Goal: Information Seeking & Learning: Learn about a topic

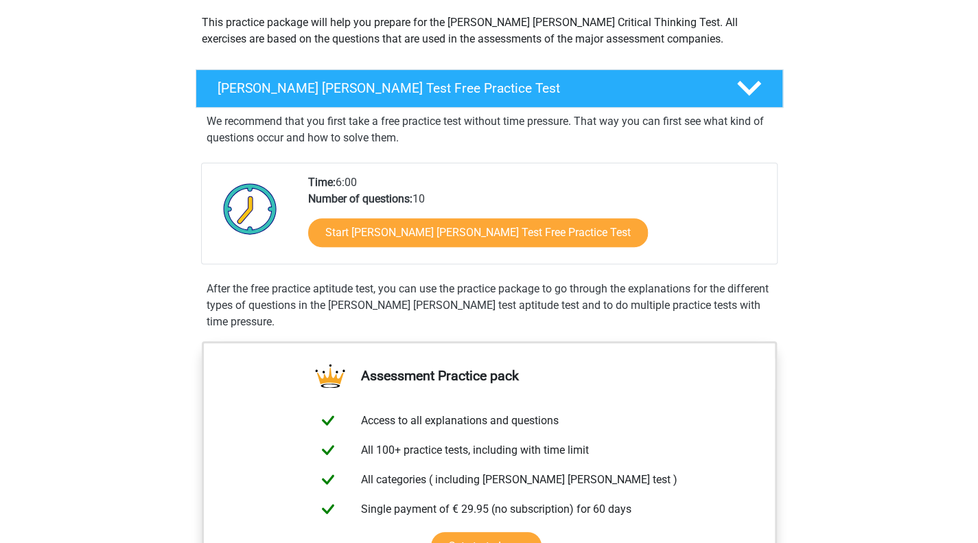
scroll to position [206, 0]
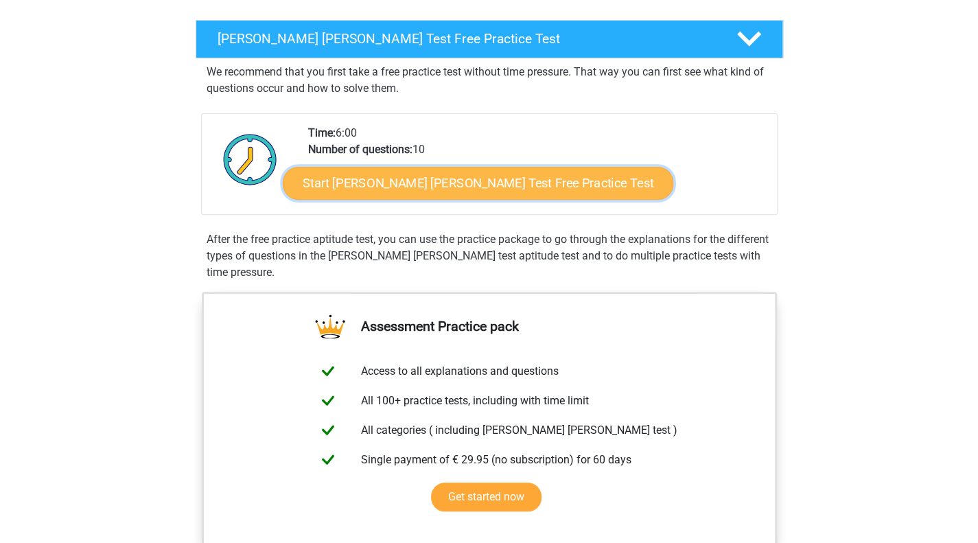
click at [384, 191] on link "Start Watson Glaser Test Free Practice Test" at bounding box center [478, 183] width 390 height 33
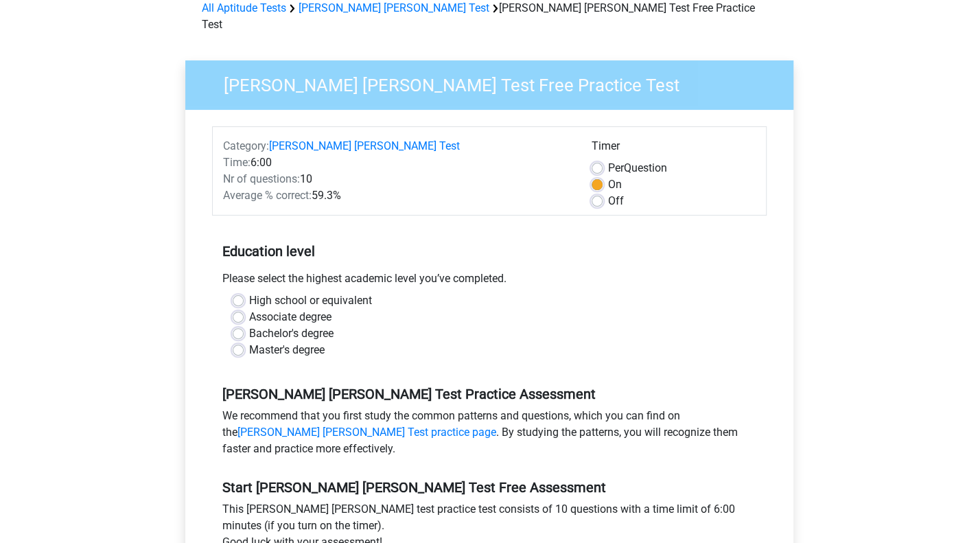
scroll to position [137, 0]
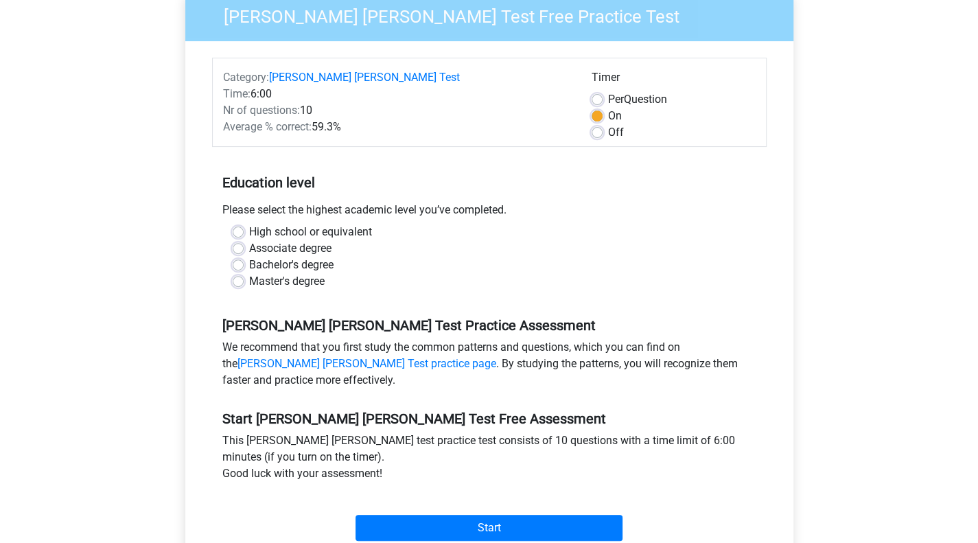
click at [243, 273] on div "Master's degree" at bounding box center [489, 281] width 513 height 16
click at [249, 273] on label "Master's degree" at bounding box center [286, 281] width 75 height 16
click at [238, 273] on input "Master's degree" at bounding box center [238, 280] width 11 height 14
radio input "true"
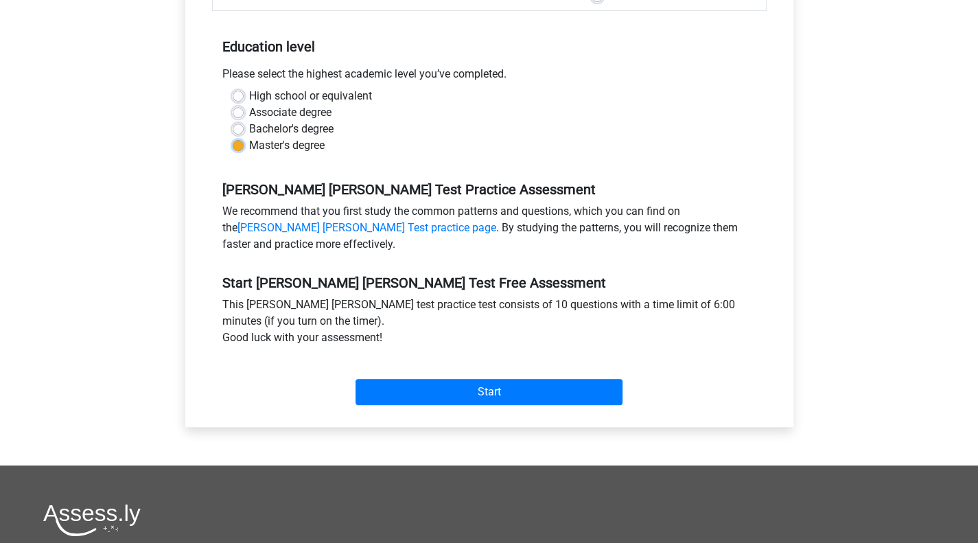
scroll to position [274, 0]
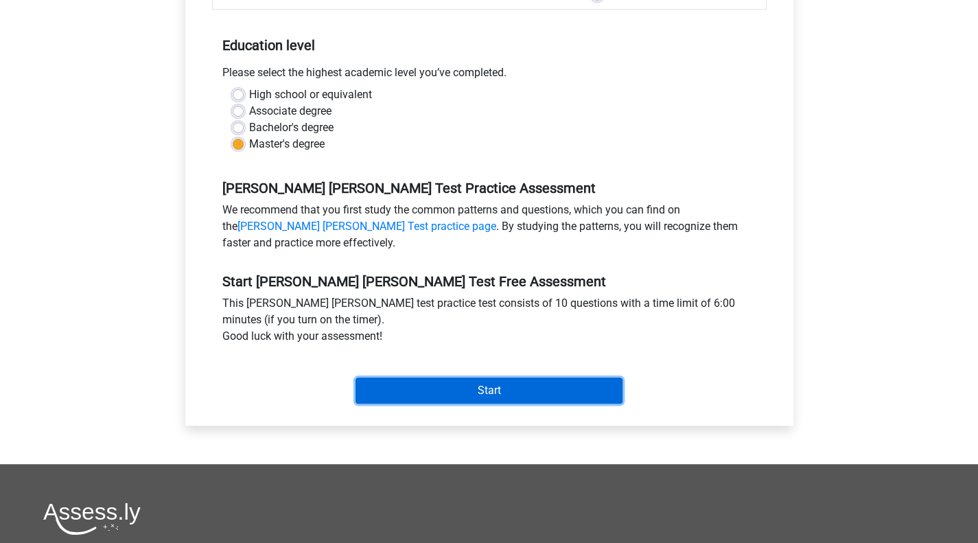
click at [453, 377] on input "Start" at bounding box center [488, 390] width 267 height 26
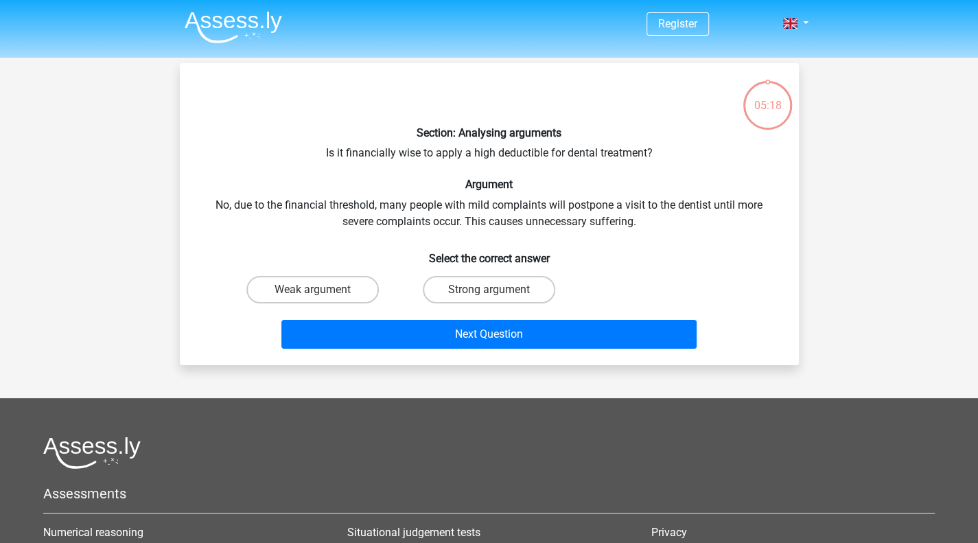
click at [333, 274] on div "Weak argument" at bounding box center [312, 289] width 176 height 38
click at [333, 287] on label "Weak argument" at bounding box center [312, 289] width 132 height 27
click at [321, 290] on input "Weak argument" at bounding box center [316, 294] width 9 height 9
radio input "true"
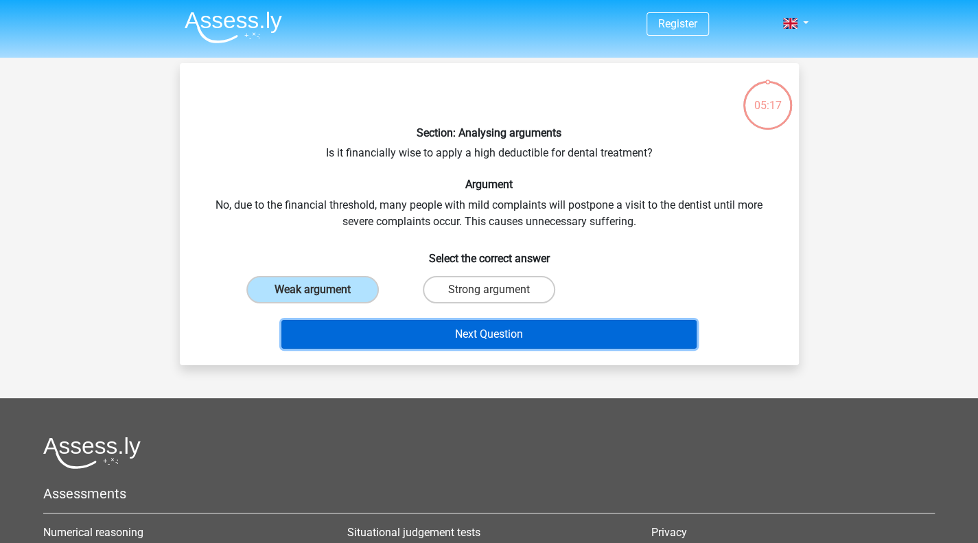
click at [416, 325] on button "Next Question" at bounding box center [488, 334] width 415 height 29
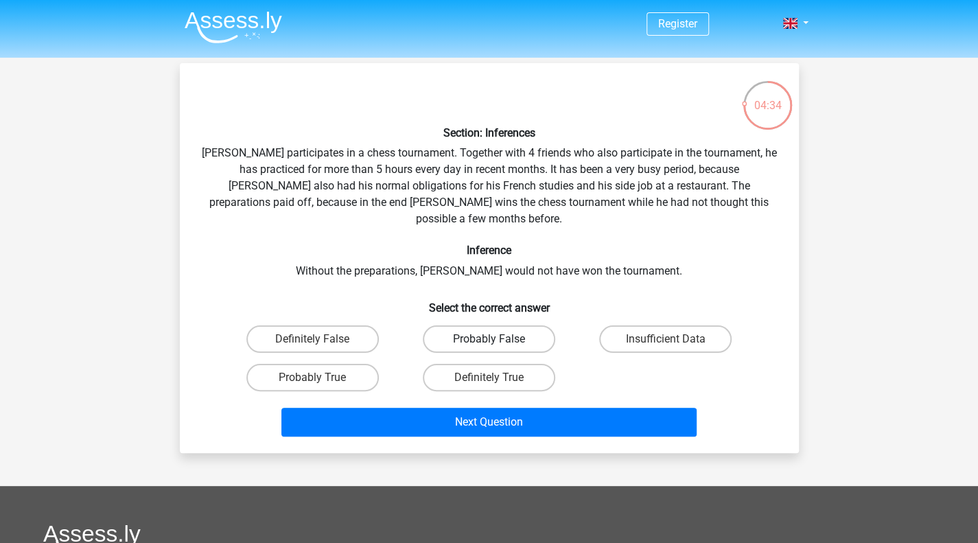
click at [543, 329] on label "Probably False" at bounding box center [489, 338] width 132 height 27
click at [497, 339] on input "Probably False" at bounding box center [493, 343] width 9 height 9
radio input "true"
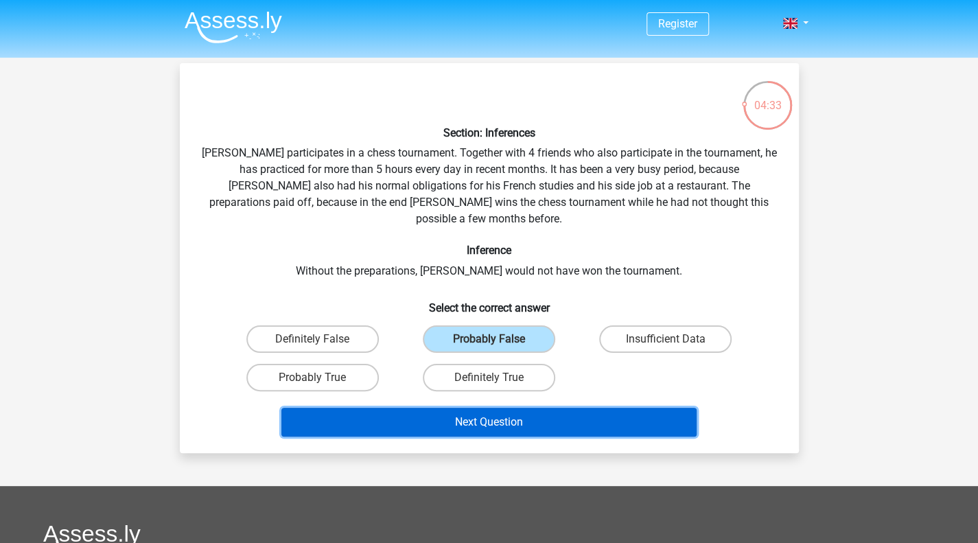
click at [549, 408] on button "Next Question" at bounding box center [488, 422] width 415 height 29
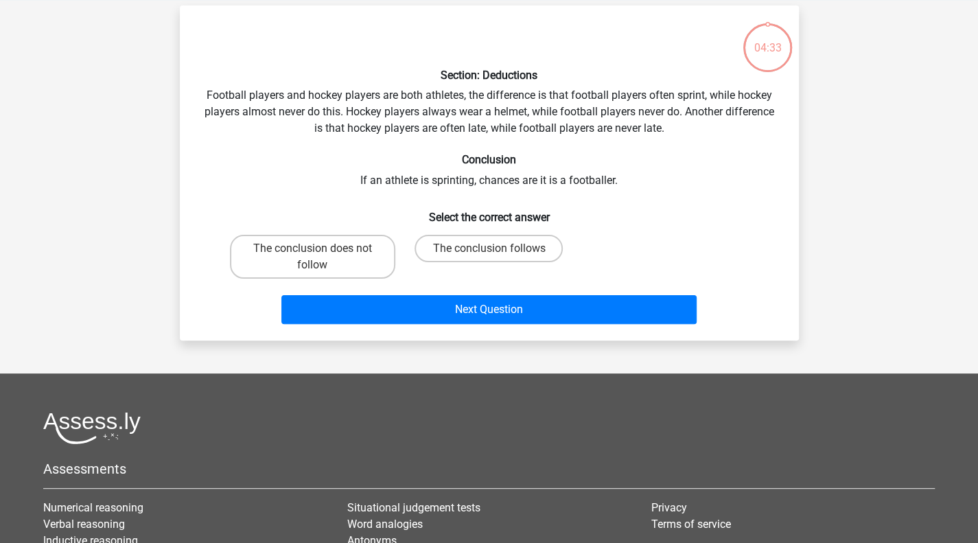
scroll to position [63, 0]
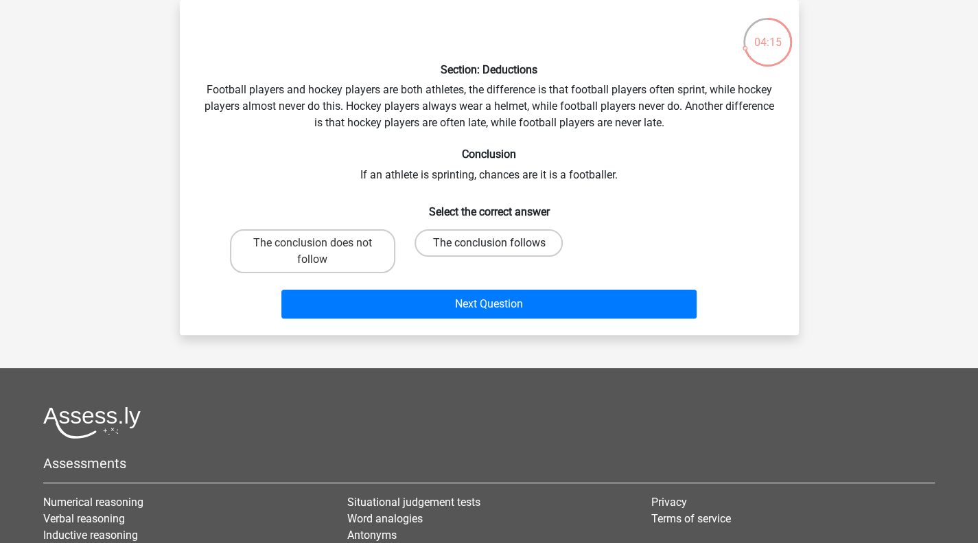
click at [532, 244] on label "The conclusion follows" at bounding box center [488, 242] width 148 height 27
click at [497, 244] on input "The conclusion follows" at bounding box center [493, 247] width 9 height 9
radio input "true"
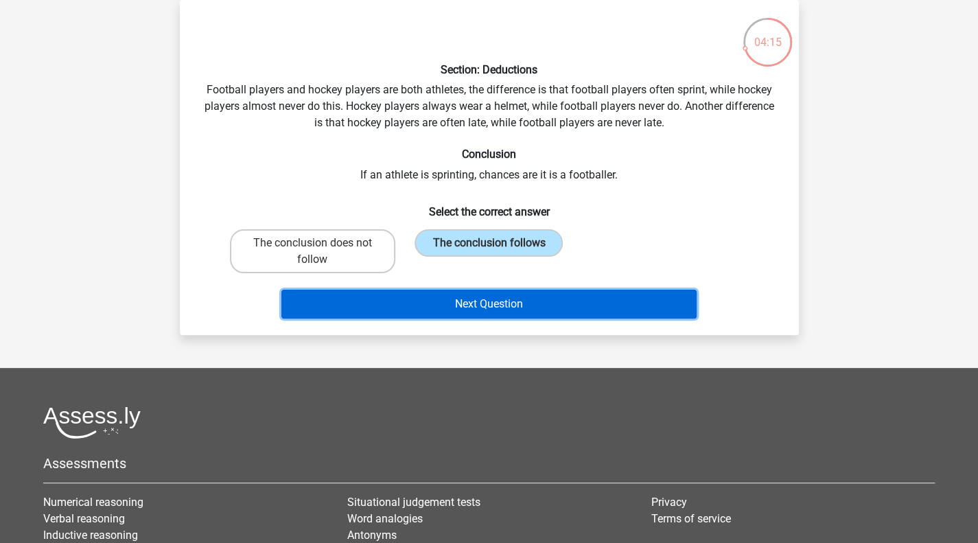
click at [527, 298] on button "Next Question" at bounding box center [488, 304] width 415 height 29
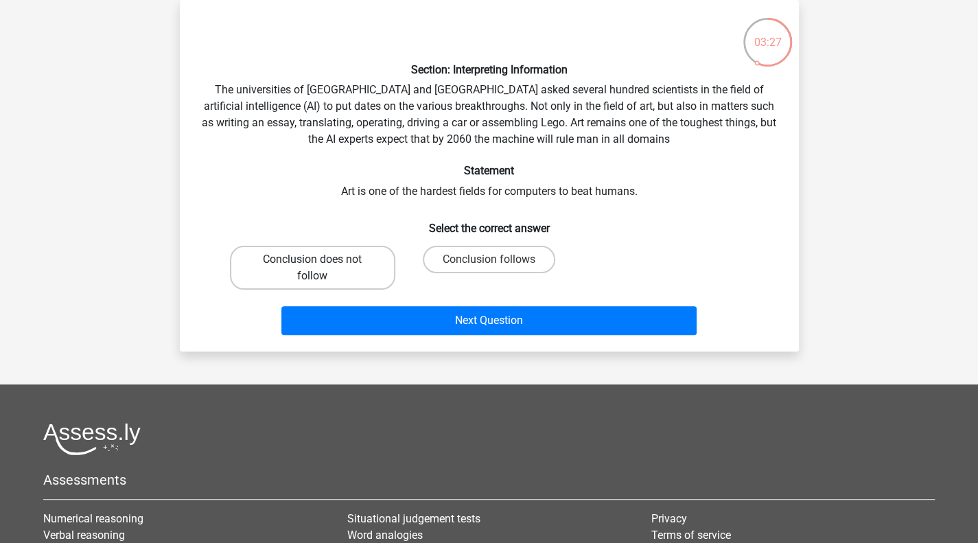
click at [279, 266] on label "Conclusion does not follow" at bounding box center [312, 268] width 165 height 44
click at [312, 266] on input "Conclusion does not follow" at bounding box center [316, 263] width 9 height 9
radio input "true"
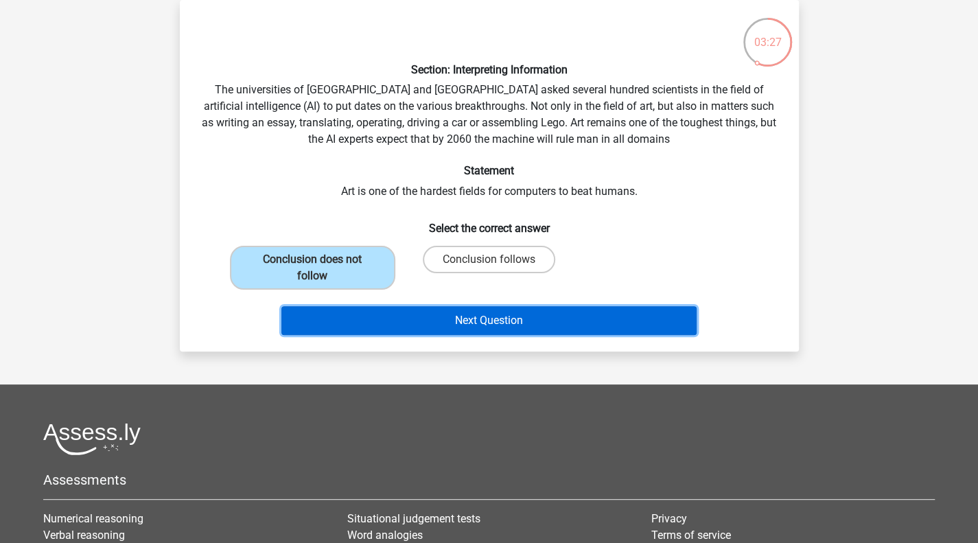
click at [477, 312] on button "Next Question" at bounding box center [488, 320] width 415 height 29
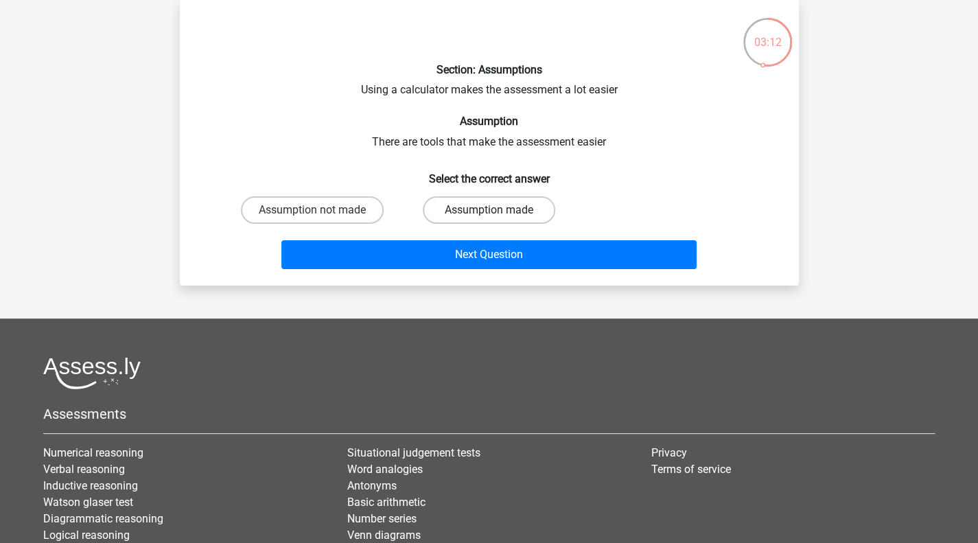
click at [486, 211] on label "Assumption made" at bounding box center [489, 209] width 132 height 27
click at [489, 211] on input "Assumption made" at bounding box center [493, 214] width 9 height 9
radio input "true"
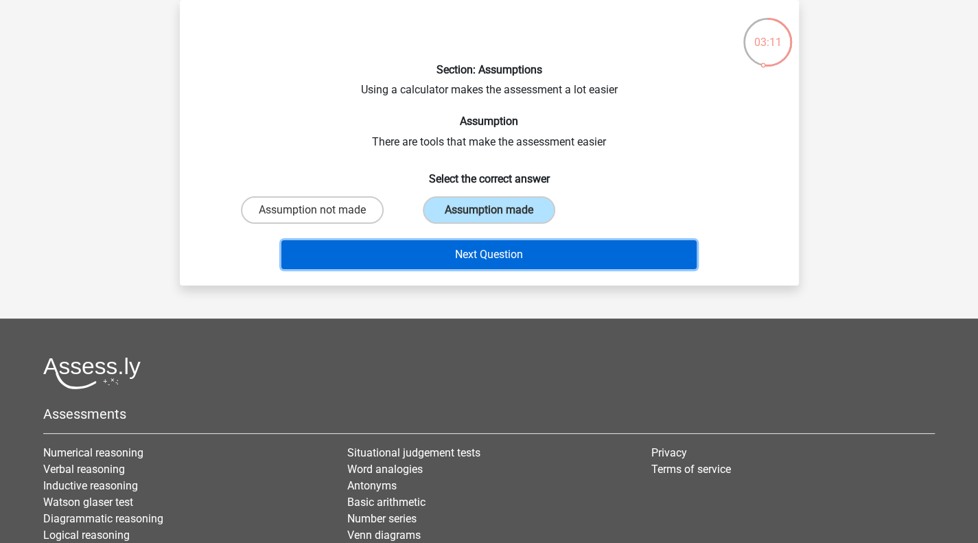
click at [512, 254] on button "Next Question" at bounding box center [488, 254] width 415 height 29
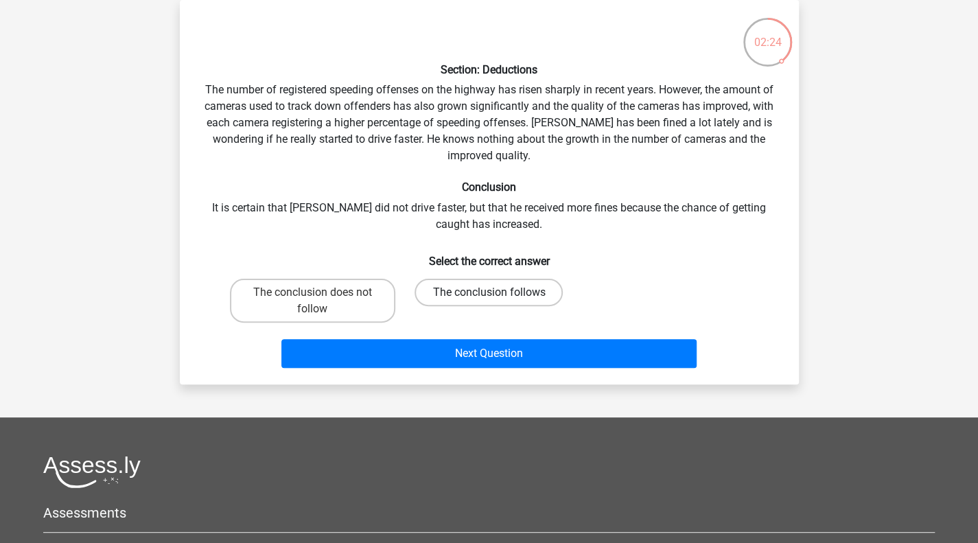
click at [530, 290] on label "The conclusion follows" at bounding box center [488, 292] width 148 height 27
click at [497, 292] on input "The conclusion follows" at bounding box center [493, 296] width 9 height 9
radio input "true"
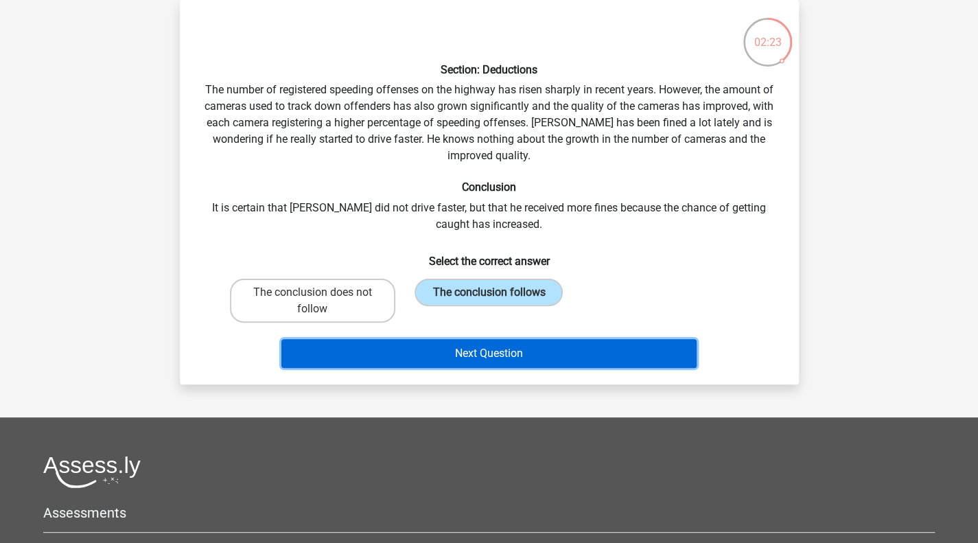
click at [532, 356] on button "Next Question" at bounding box center [488, 353] width 415 height 29
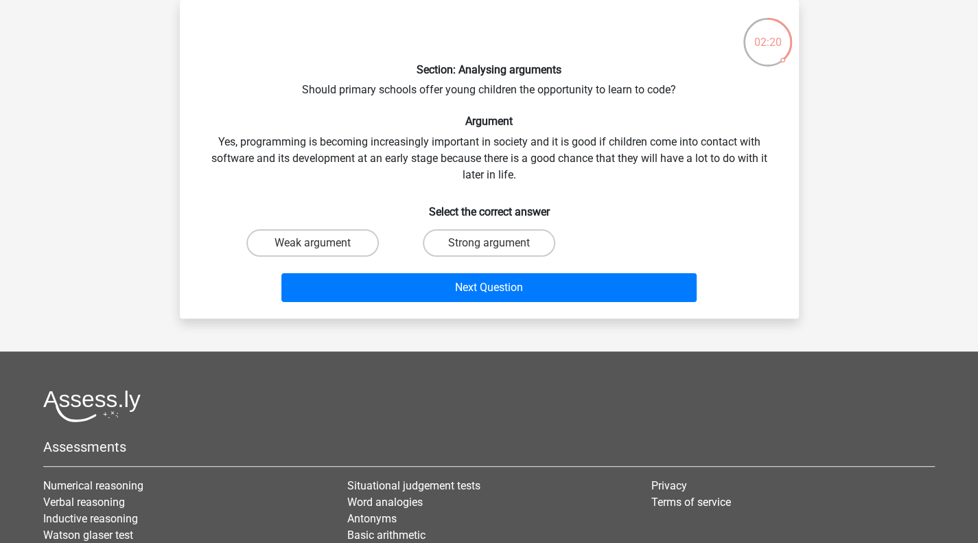
scroll to position [0, 0]
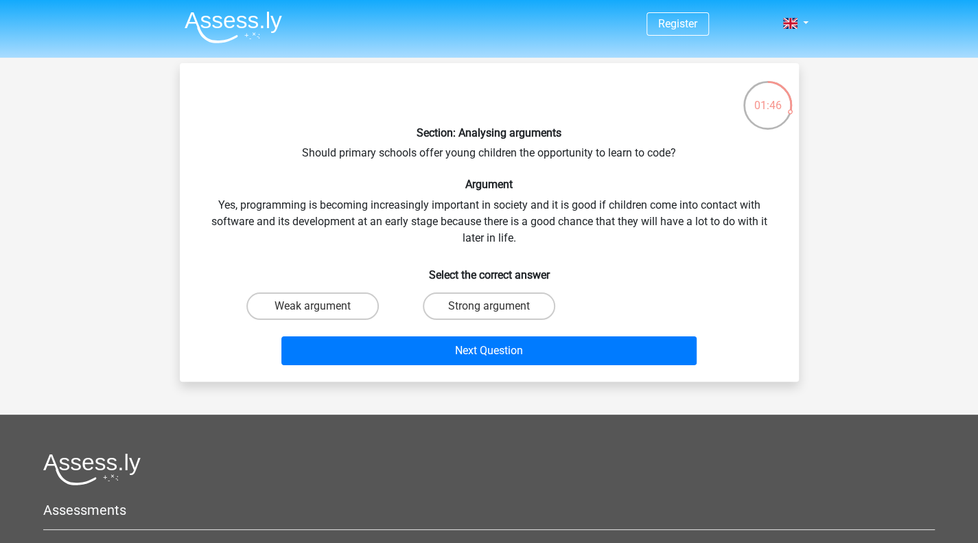
click at [491, 309] on input "Strong argument" at bounding box center [493, 310] width 9 height 9
radio input "true"
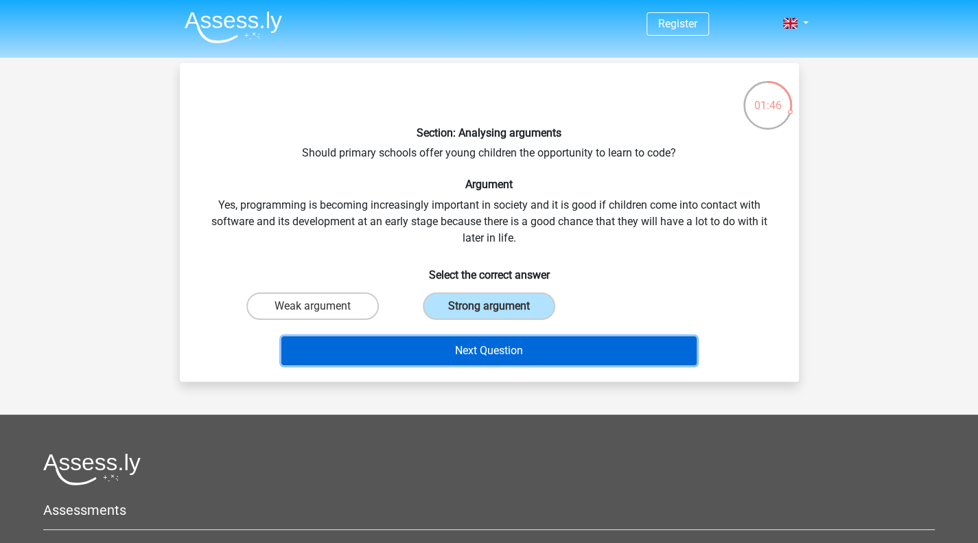
click at [506, 343] on button "Next Question" at bounding box center [488, 350] width 415 height 29
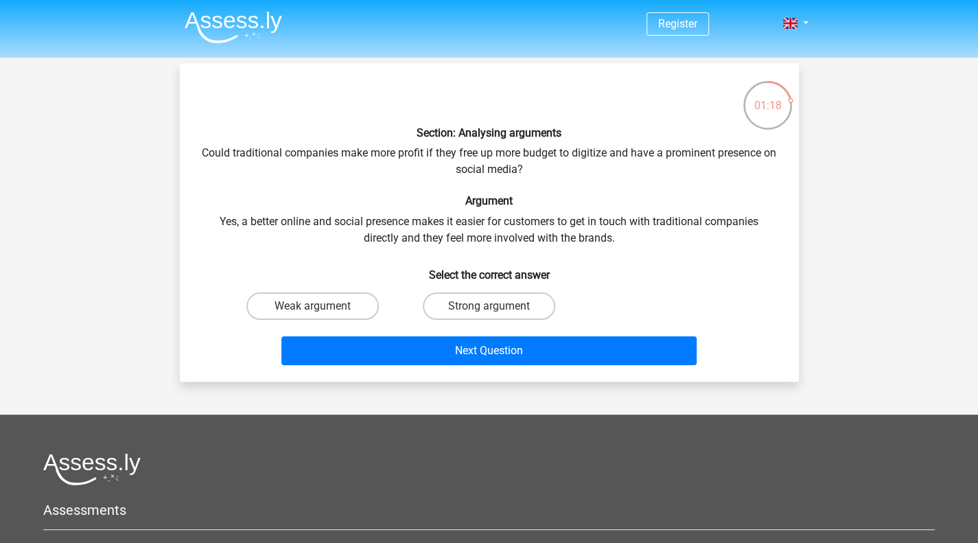
click at [314, 309] on input "Weak argument" at bounding box center [316, 310] width 9 height 9
radio input "true"
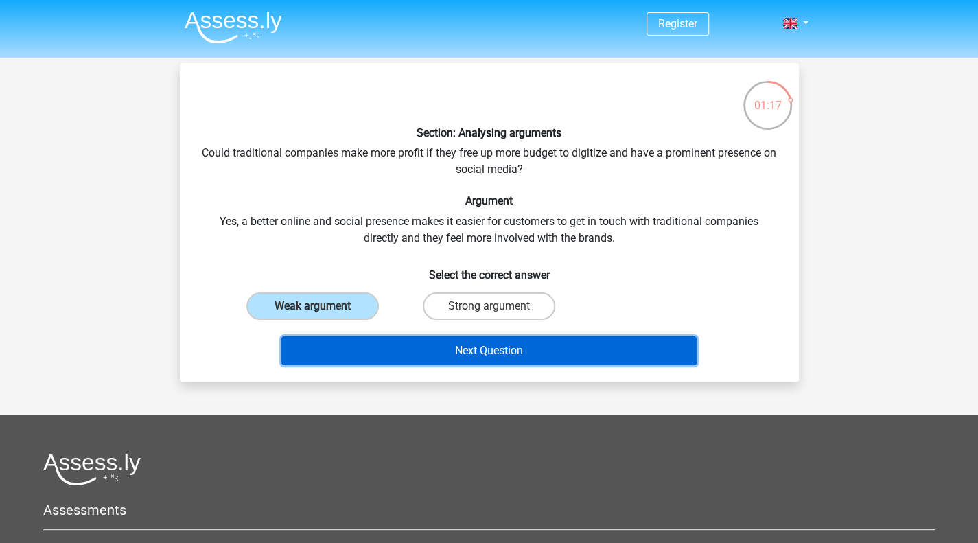
click at [436, 353] on button "Next Question" at bounding box center [488, 350] width 415 height 29
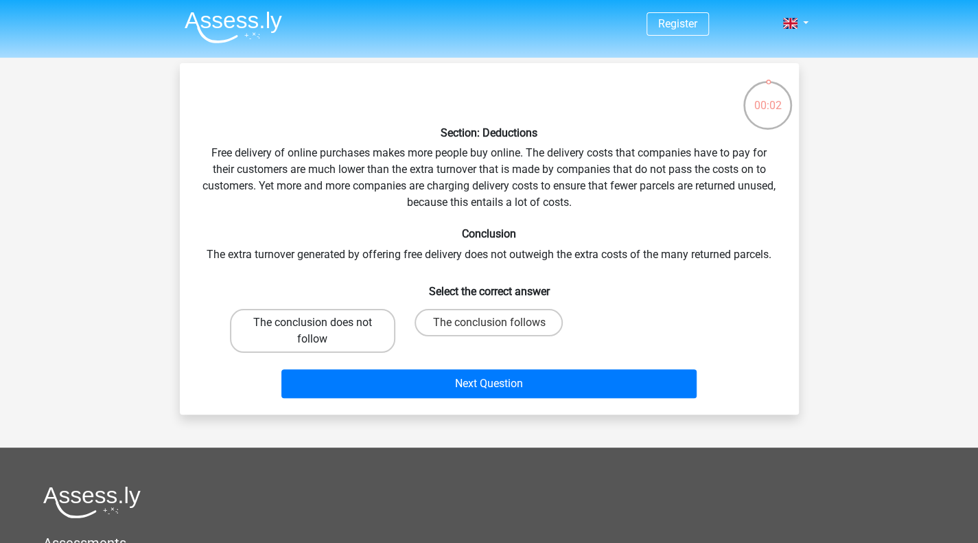
click at [364, 333] on label "The conclusion does not follow" at bounding box center [312, 331] width 165 height 44
click at [321, 331] on input "The conclusion does not follow" at bounding box center [316, 326] width 9 height 9
radio input "true"
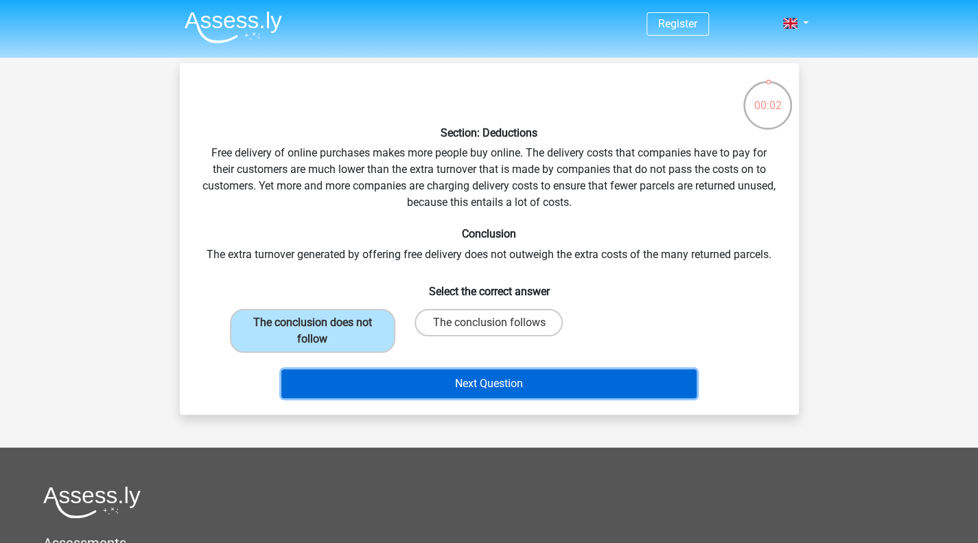
click at [410, 375] on button "Next Question" at bounding box center [488, 383] width 415 height 29
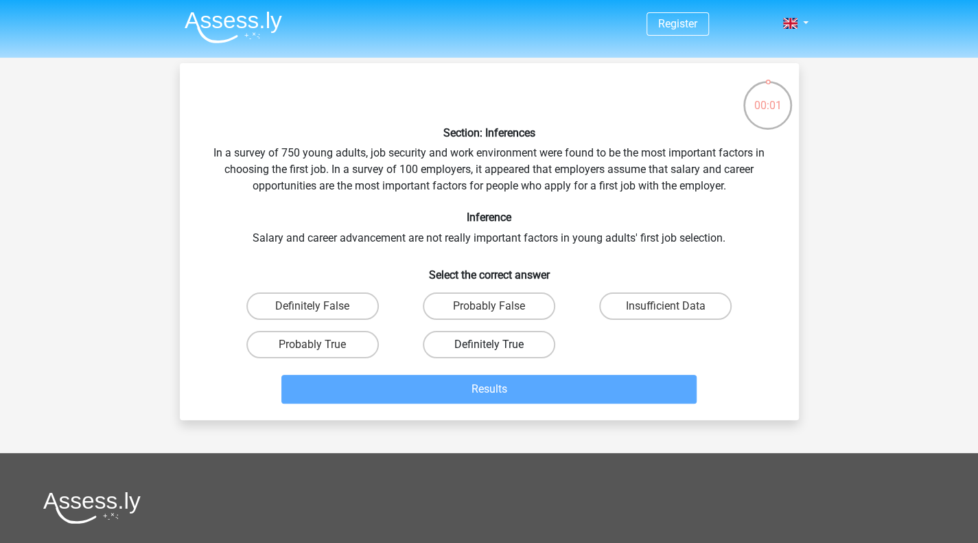
click at [504, 333] on label "Definitely True" at bounding box center [489, 344] width 132 height 27
click at [497, 344] on input "Definitely True" at bounding box center [493, 348] width 9 height 9
radio input "true"
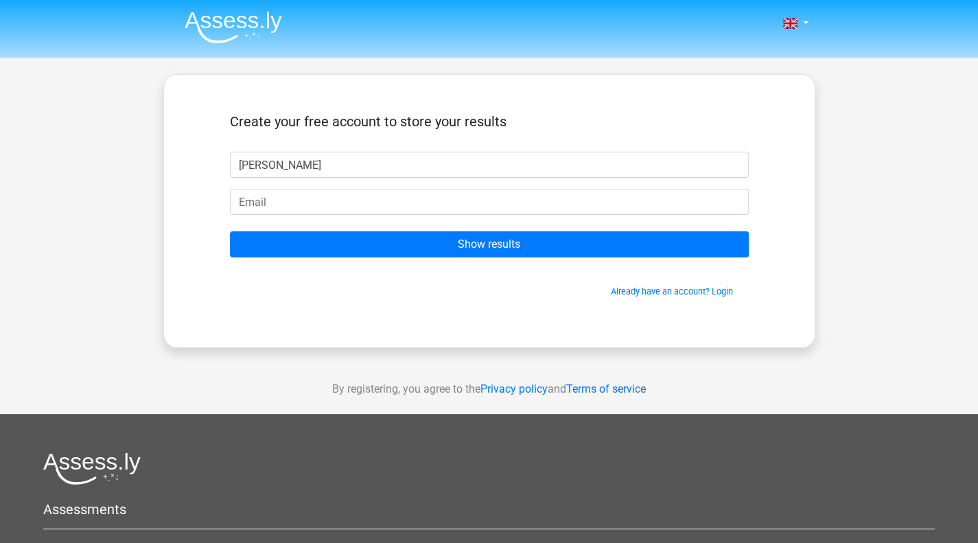
type input "[PERSON_NAME]"
click at [359, 185] on form "Create your free account to store your results Glen Show results Already have a…" at bounding box center [489, 205] width 519 height 185
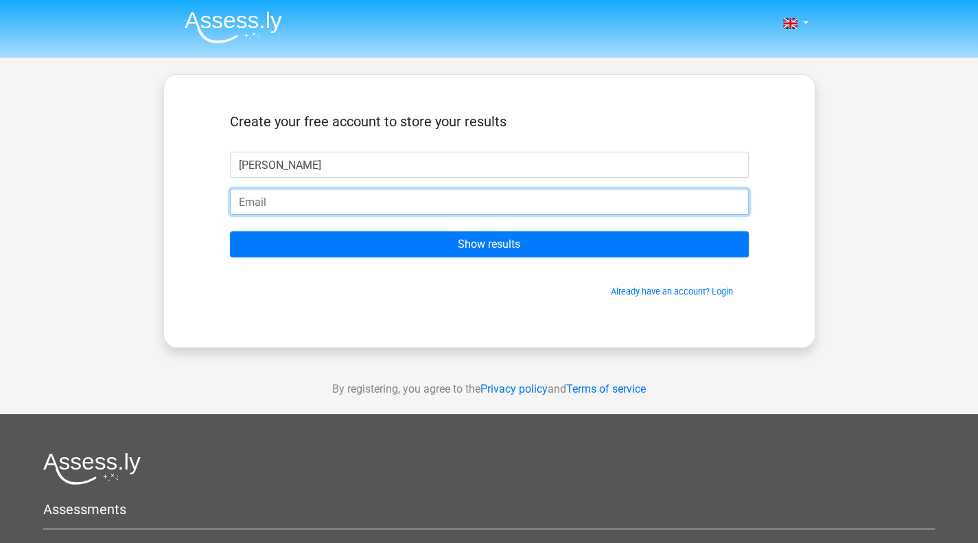
click at [361, 196] on input "email" at bounding box center [489, 202] width 519 height 26
type input "[EMAIL_ADDRESS][DOMAIN_NAME]"
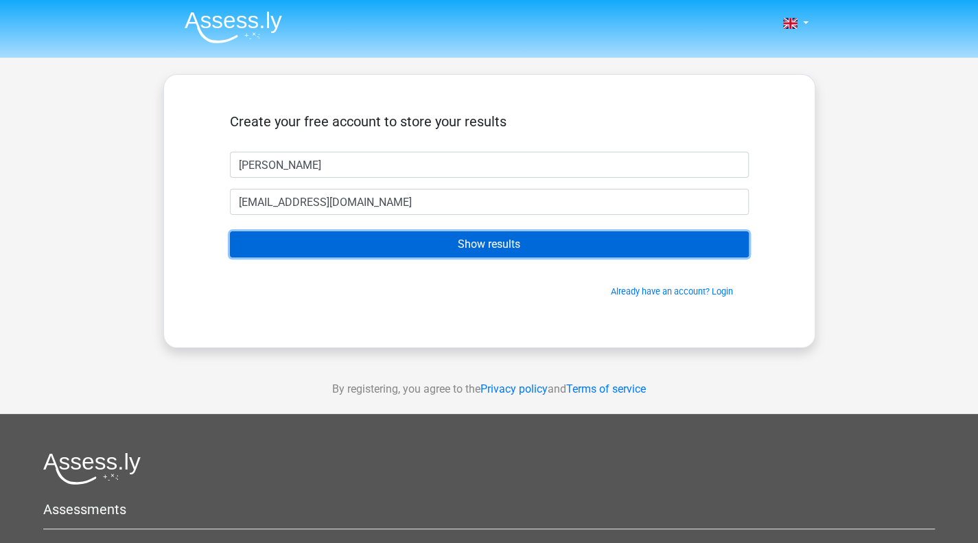
click at [398, 246] on input "Show results" at bounding box center [489, 244] width 519 height 26
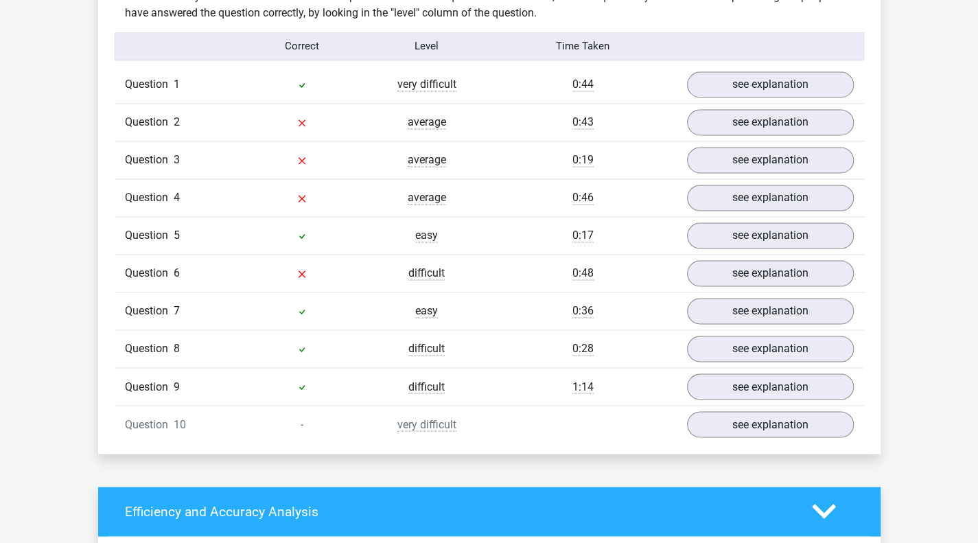
scroll to position [1029, 0]
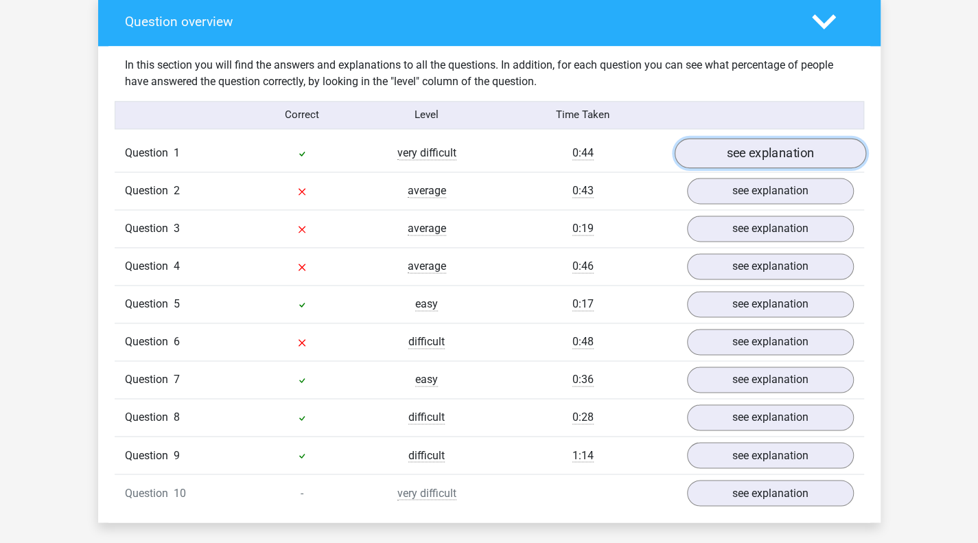
click at [720, 141] on link "see explanation" at bounding box center [769, 153] width 191 height 30
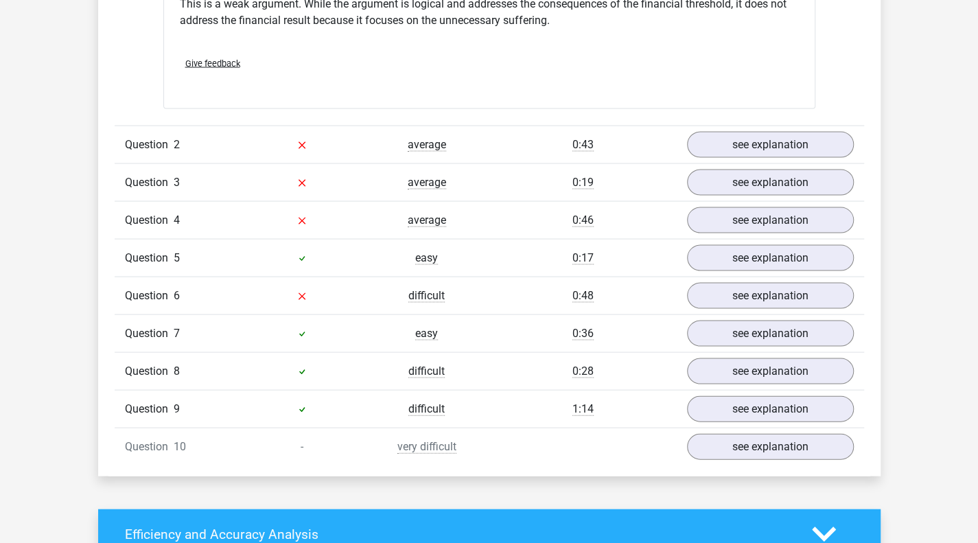
scroll to position [1441, 0]
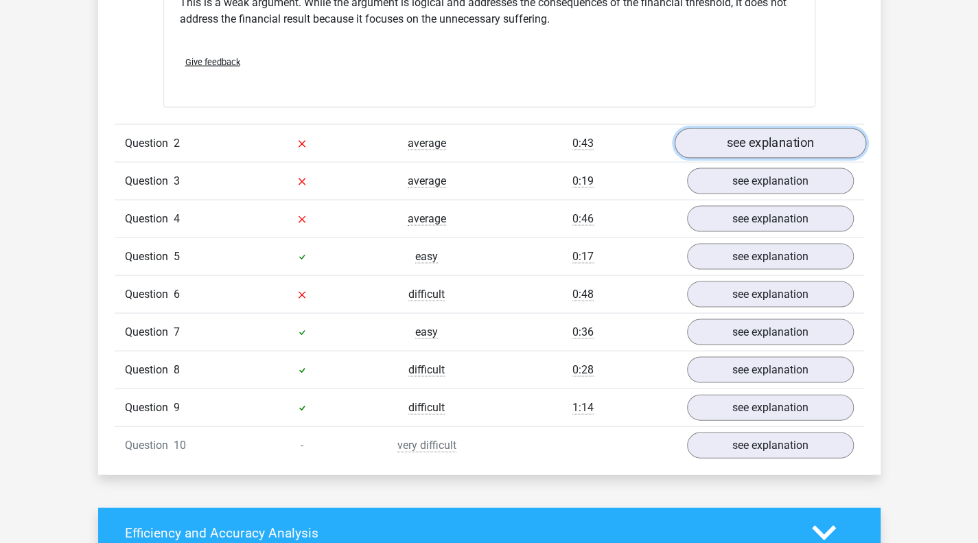
click at [740, 135] on link "see explanation" at bounding box center [769, 143] width 191 height 30
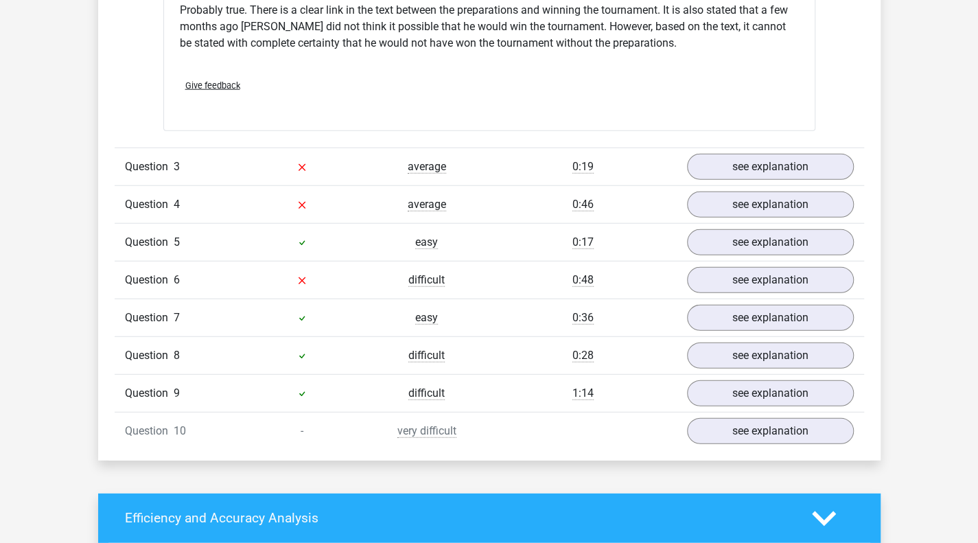
scroll to position [1921, 0]
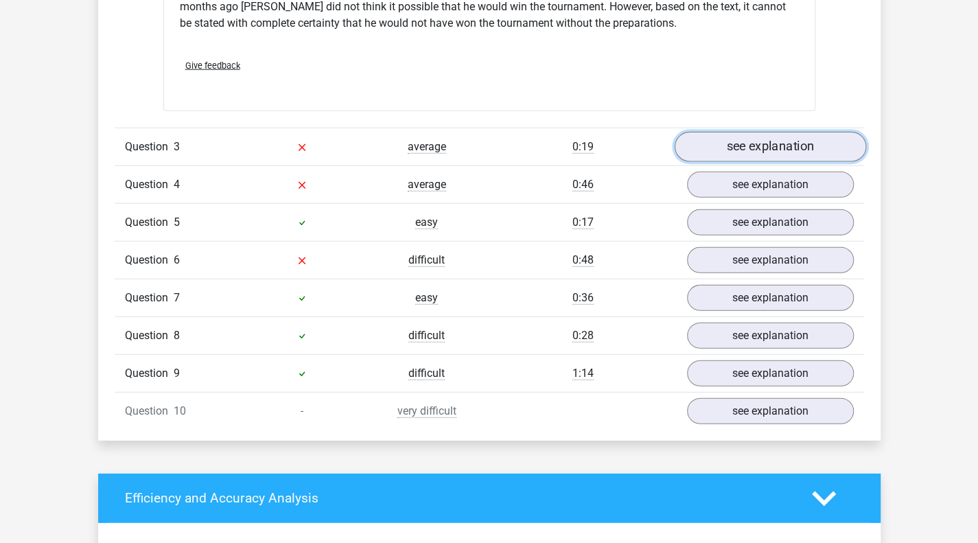
click at [705, 133] on link "see explanation" at bounding box center [769, 147] width 191 height 30
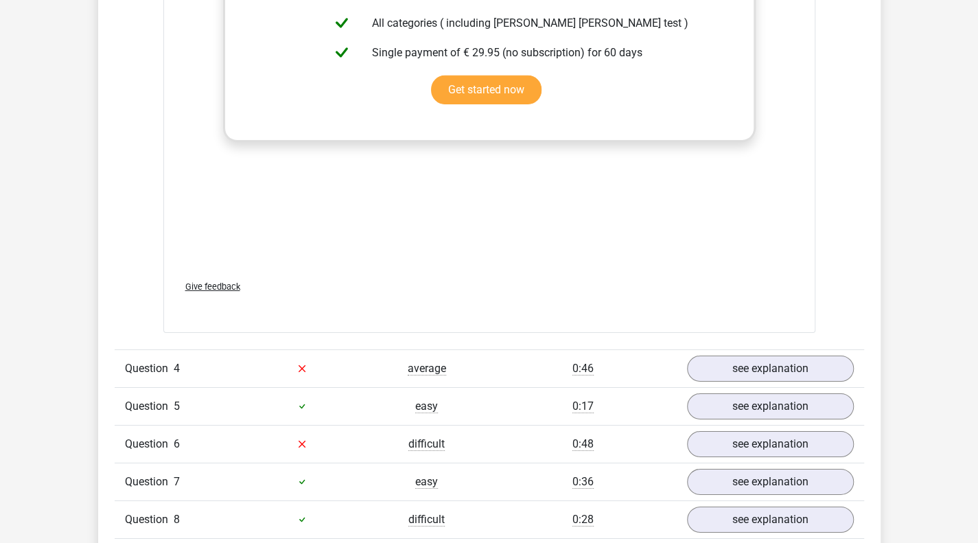
scroll to position [2470, 0]
click at [727, 359] on link "see explanation" at bounding box center [769, 368] width 191 height 30
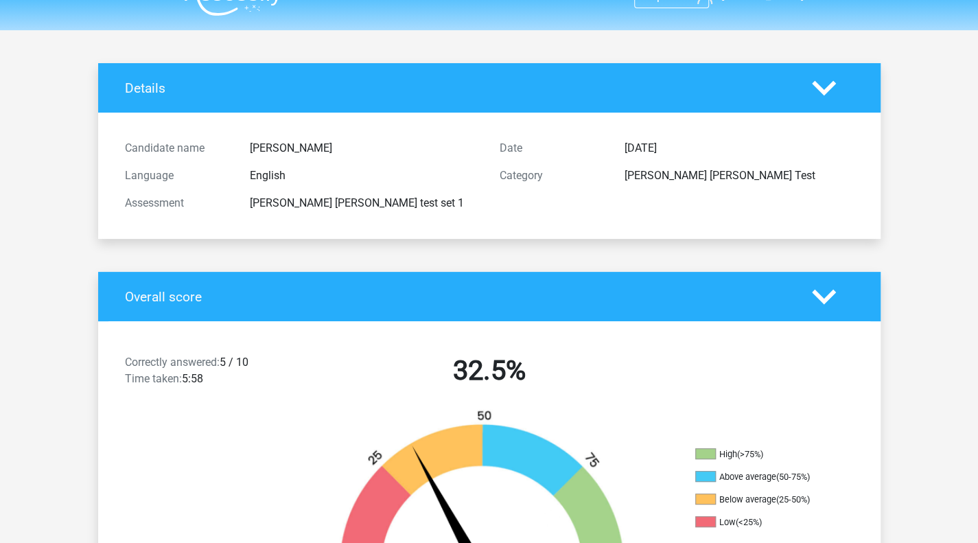
scroll to position [0, 0]
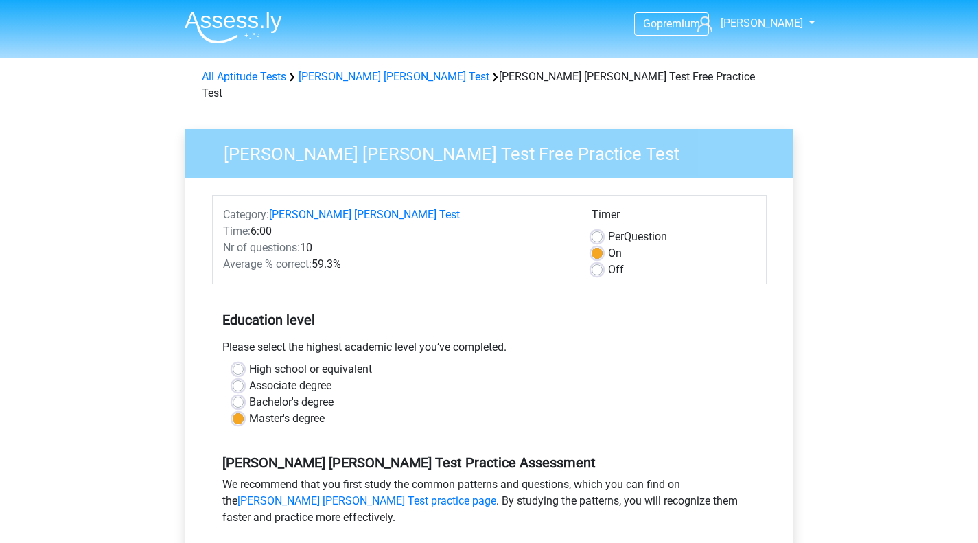
scroll to position [274, 0]
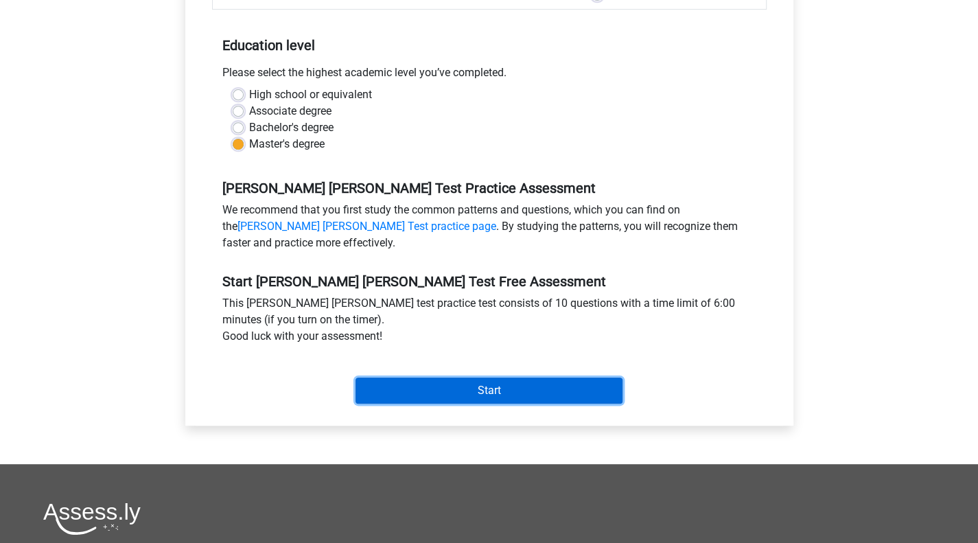
click at [408, 377] on input "Start" at bounding box center [488, 390] width 267 height 26
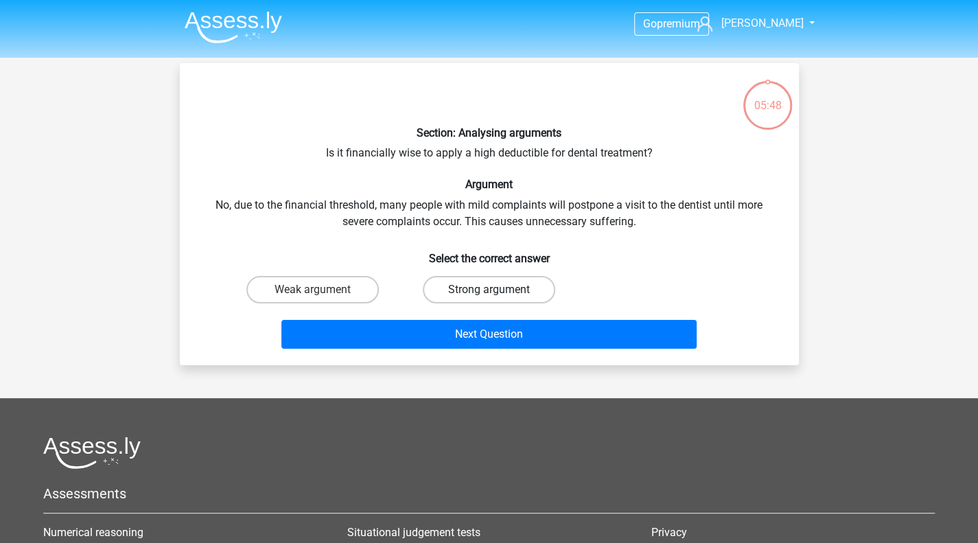
click at [456, 287] on label "Strong argument" at bounding box center [489, 289] width 132 height 27
click at [489, 290] on input "Strong argument" at bounding box center [493, 294] width 9 height 9
radio input "true"
click at [332, 279] on label "Weak argument" at bounding box center [312, 289] width 132 height 27
click at [321, 290] on input "Weak argument" at bounding box center [316, 294] width 9 height 9
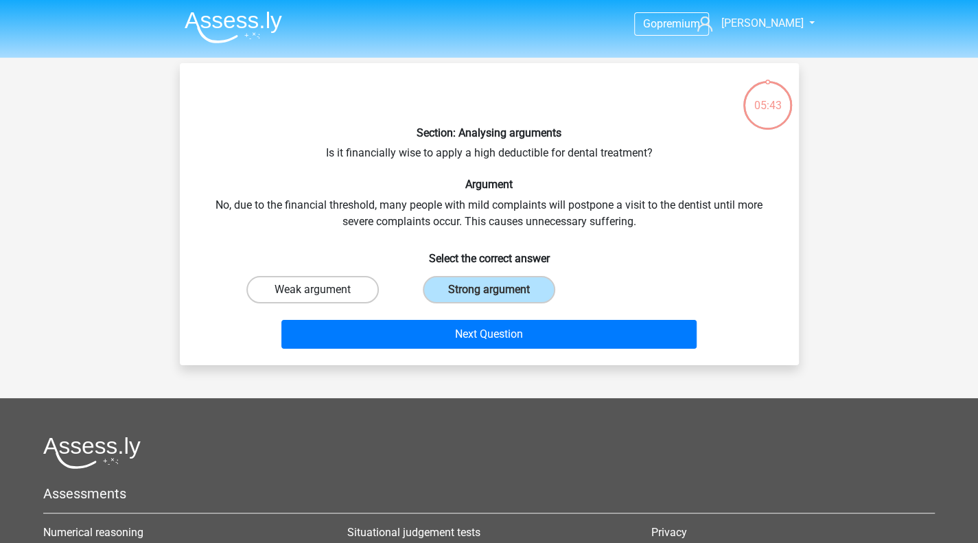
radio input "true"
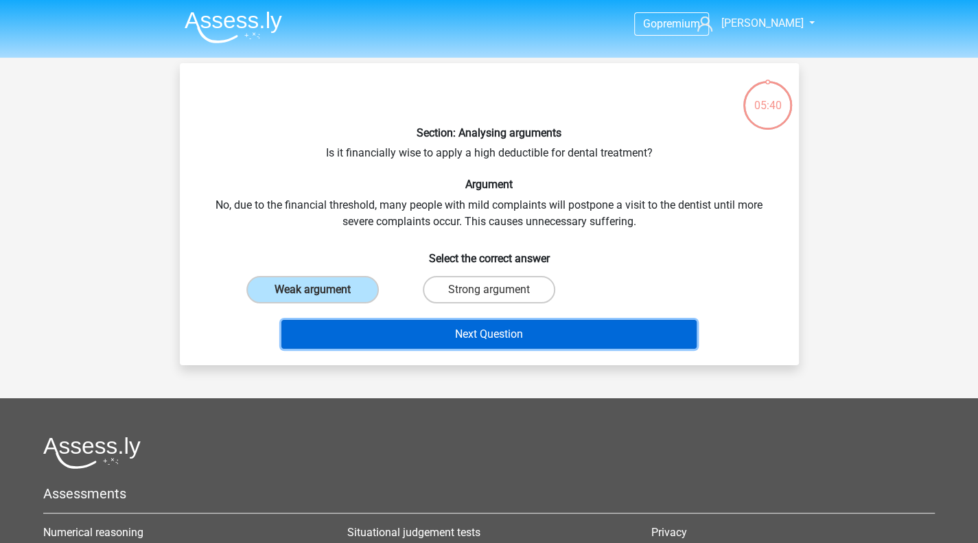
click at [500, 343] on button "Next Question" at bounding box center [488, 334] width 415 height 29
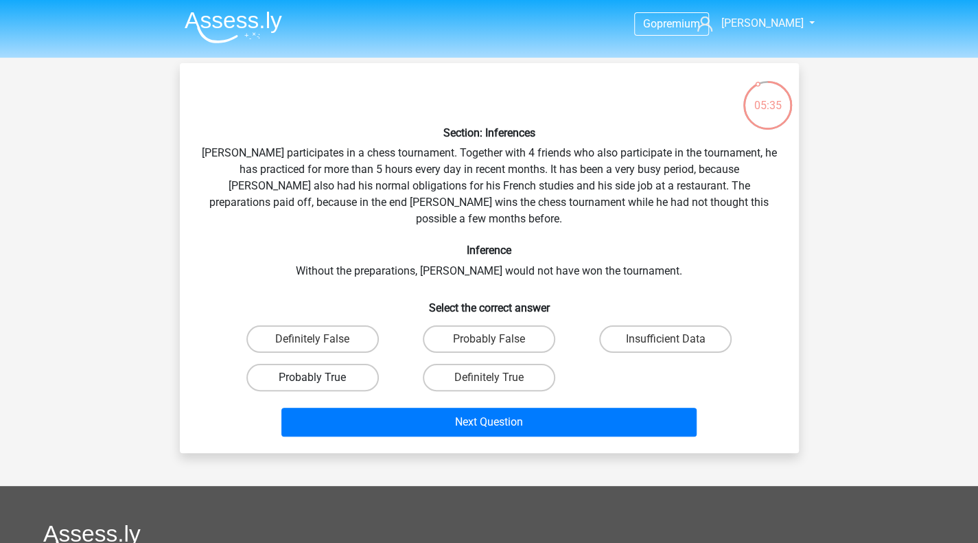
click at [354, 364] on label "Probably True" at bounding box center [312, 377] width 132 height 27
click at [321, 377] on input "Probably True" at bounding box center [316, 381] width 9 height 9
radio input "true"
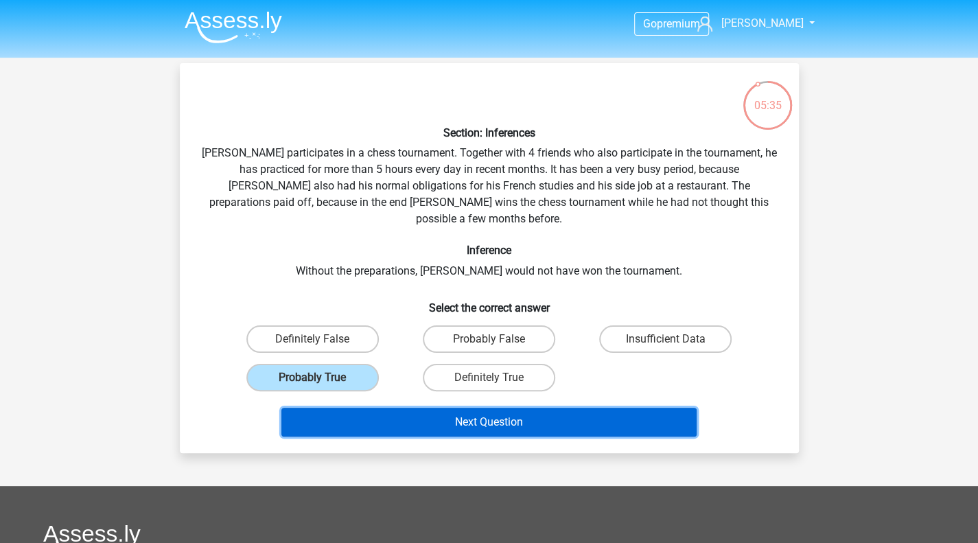
click at [478, 408] on button "Next Question" at bounding box center [488, 422] width 415 height 29
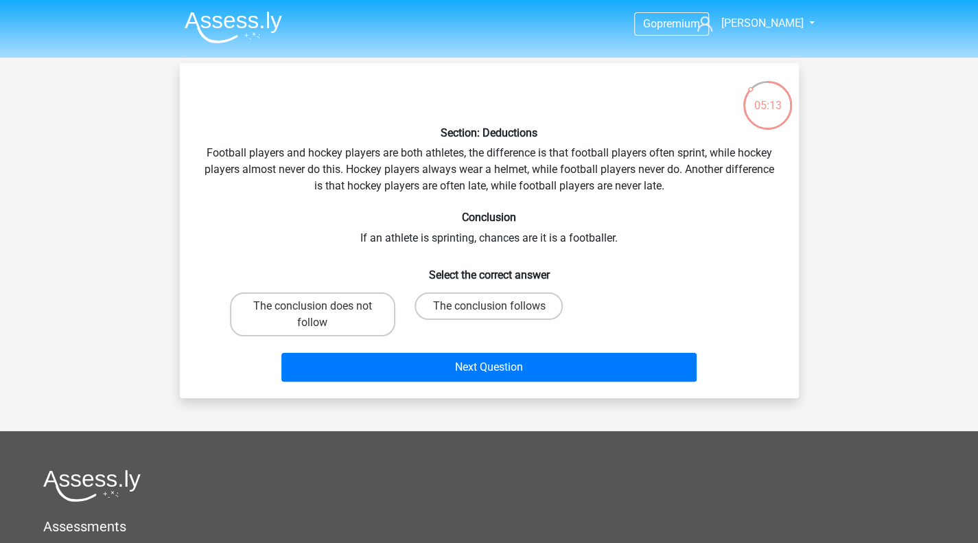
drag, startPoint x: 362, startPoint y: 314, endPoint x: 398, endPoint y: 323, distance: 37.0
click at [362, 314] on label "The conclusion does not follow" at bounding box center [312, 314] width 165 height 44
click at [321, 314] on input "The conclusion does not follow" at bounding box center [316, 310] width 9 height 9
radio input "true"
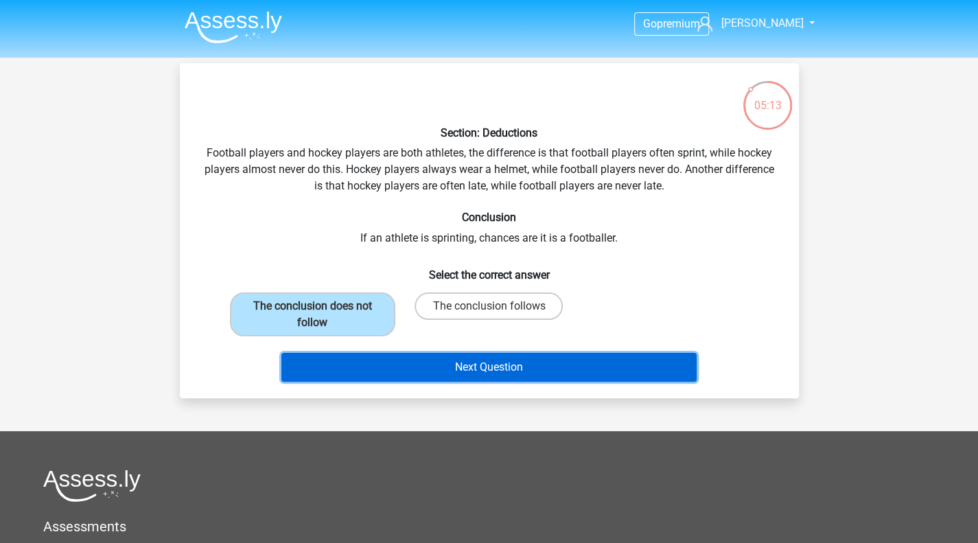
click at [476, 360] on button "Next Question" at bounding box center [488, 367] width 415 height 29
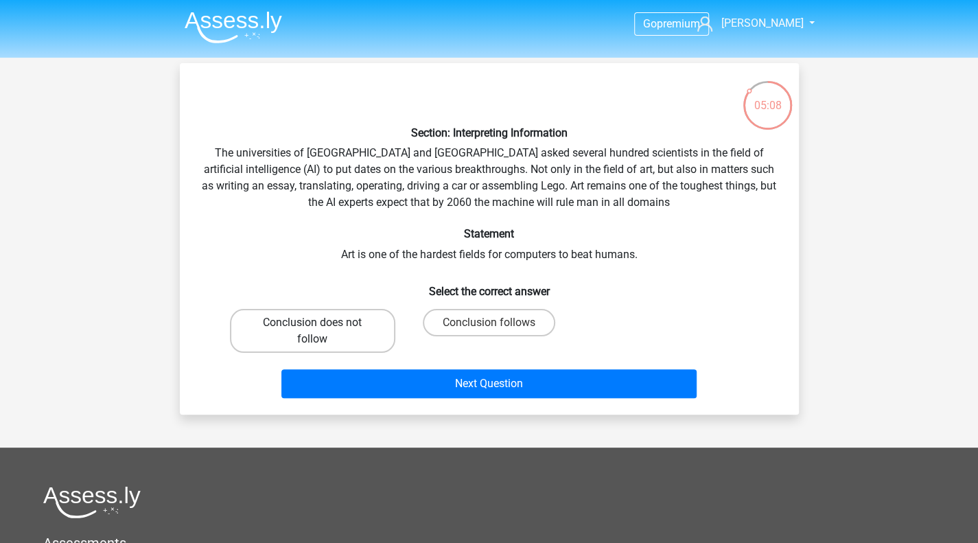
click at [331, 320] on label "Conclusion does not follow" at bounding box center [312, 331] width 165 height 44
click at [321, 322] on input "Conclusion does not follow" at bounding box center [316, 326] width 9 height 9
radio input "true"
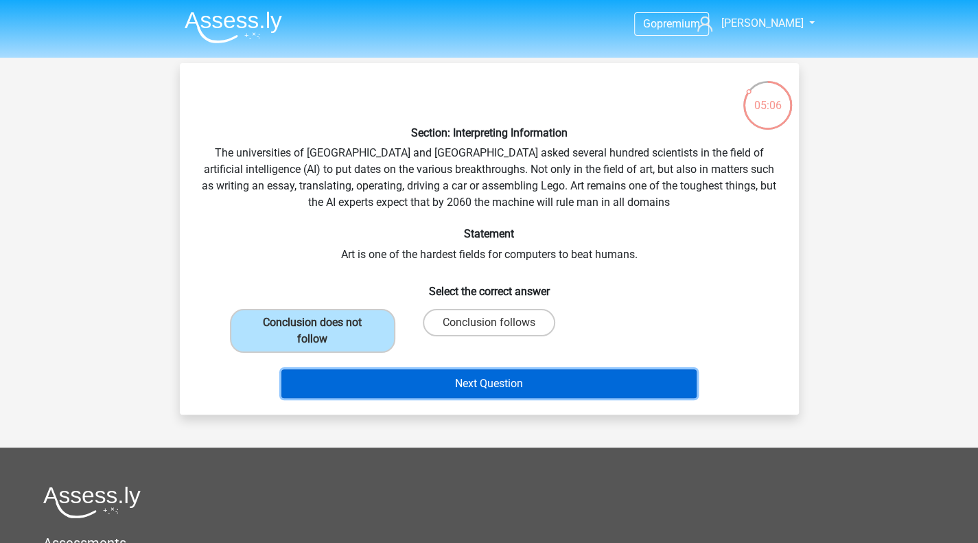
click at [452, 375] on button "Next Question" at bounding box center [488, 383] width 415 height 29
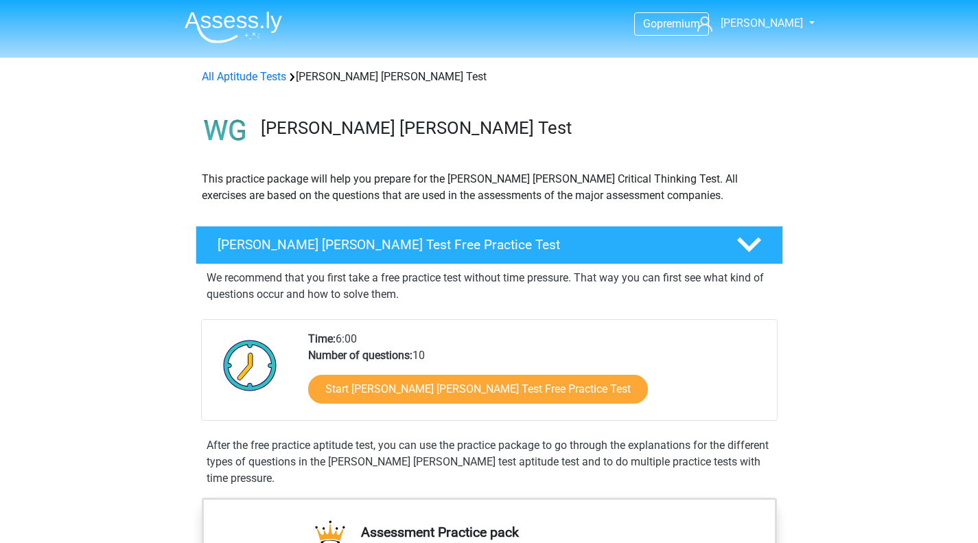
scroll to position [206, 0]
